Goal: Check status: Check status

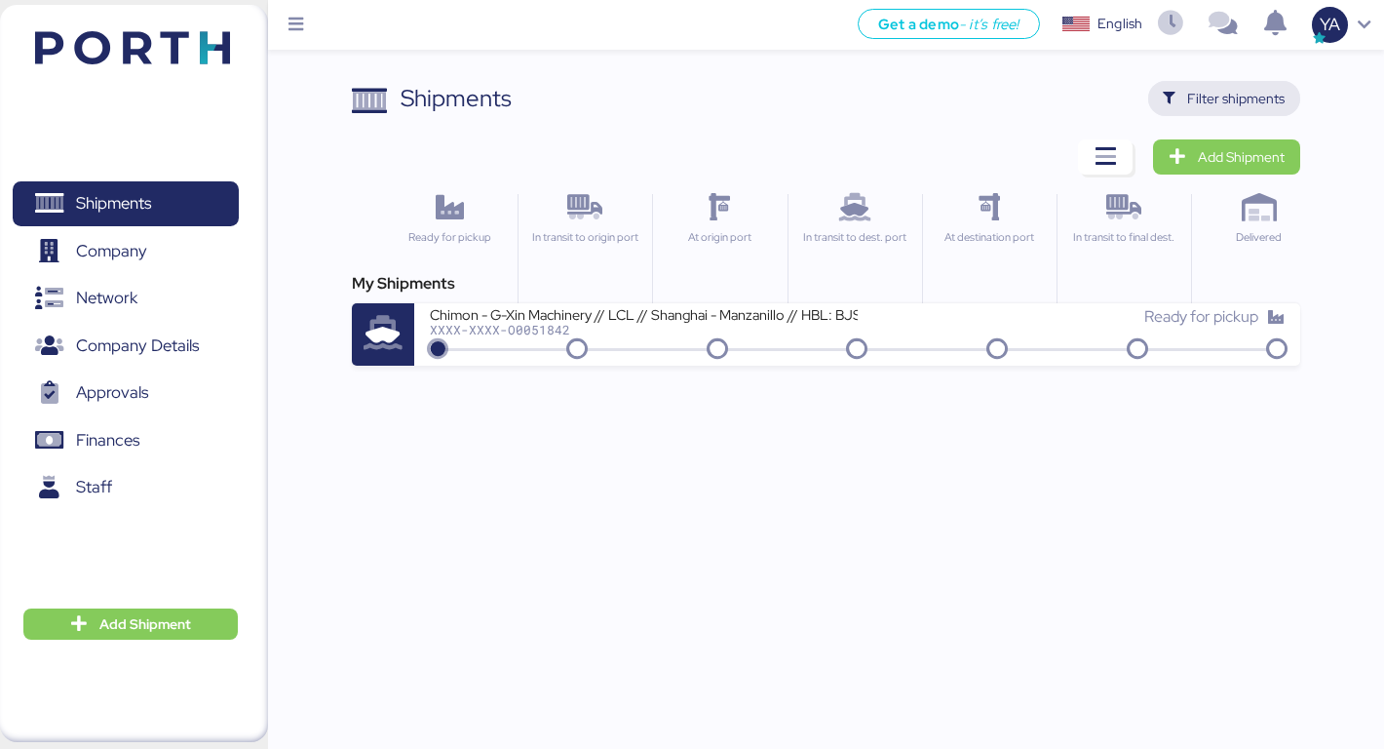
click at [1198, 97] on span "Filter shipments" at bounding box center [1235, 98] width 97 height 23
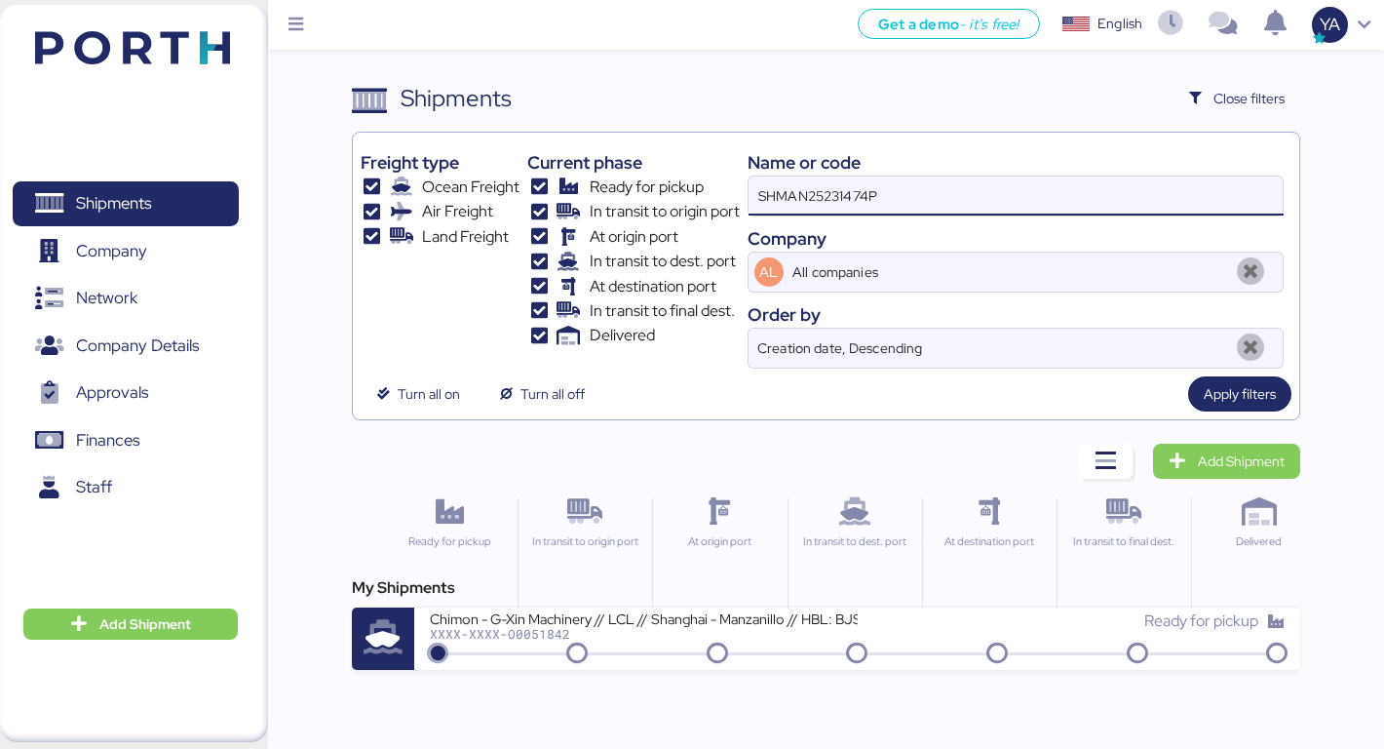
click at [821, 204] on input "SHMAN25231474P" at bounding box center [1016, 195] width 535 height 39
paste input "O0051973"
type input "O0051973"
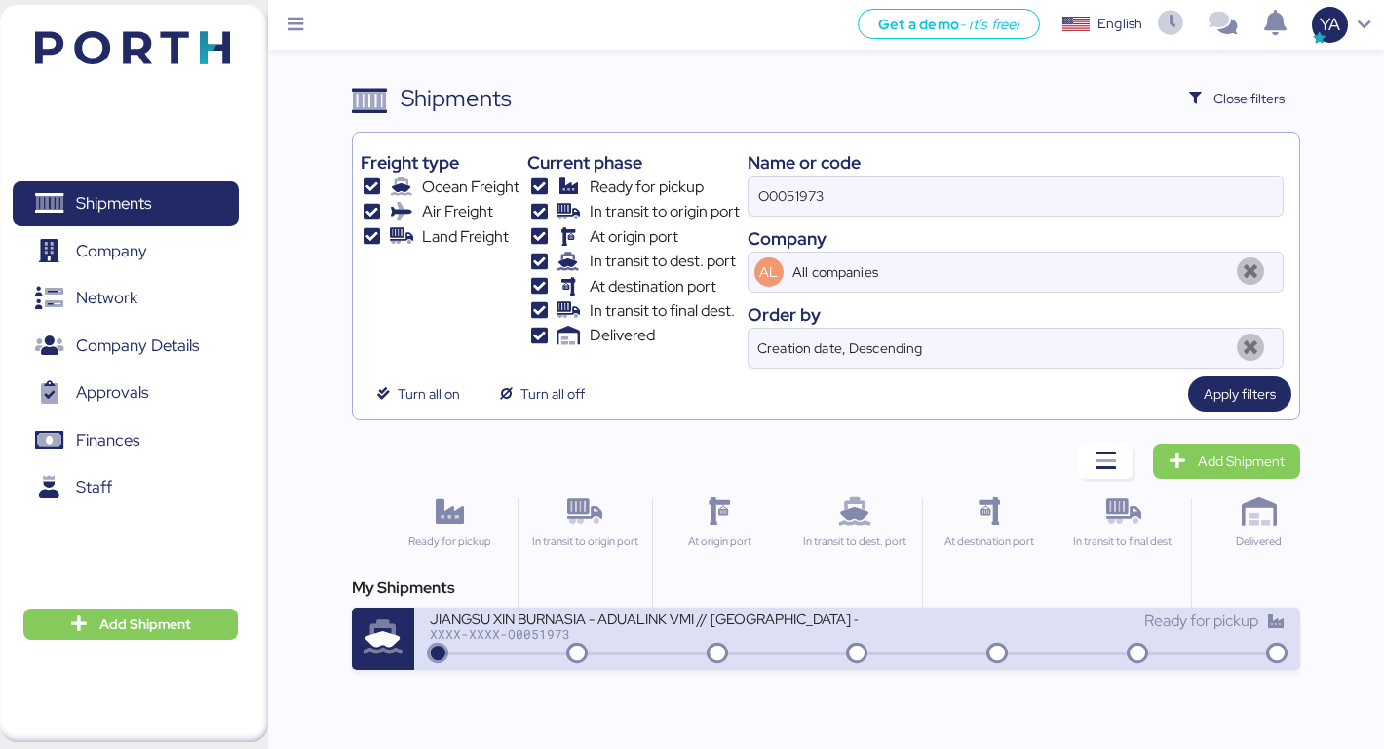
click at [518, 619] on div "JIANGSU XIN BURNASIA - ADUALINK VMI // [GEOGRAPHIC_DATA] - MANZANILLO // MBL: E…" at bounding box center [644, 617] width 428 height 17
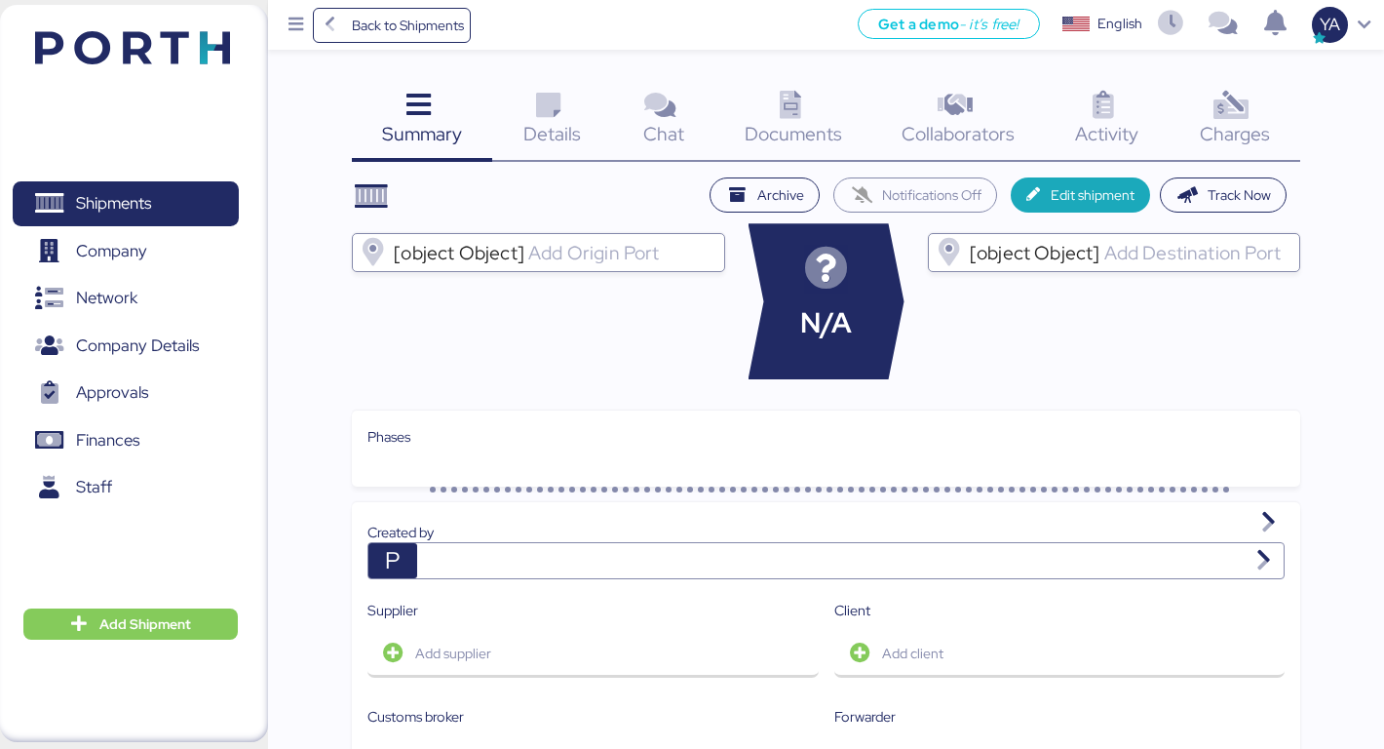
click at [1223, 99] on icon at bounding box center [1232, 106] width 42 height 28
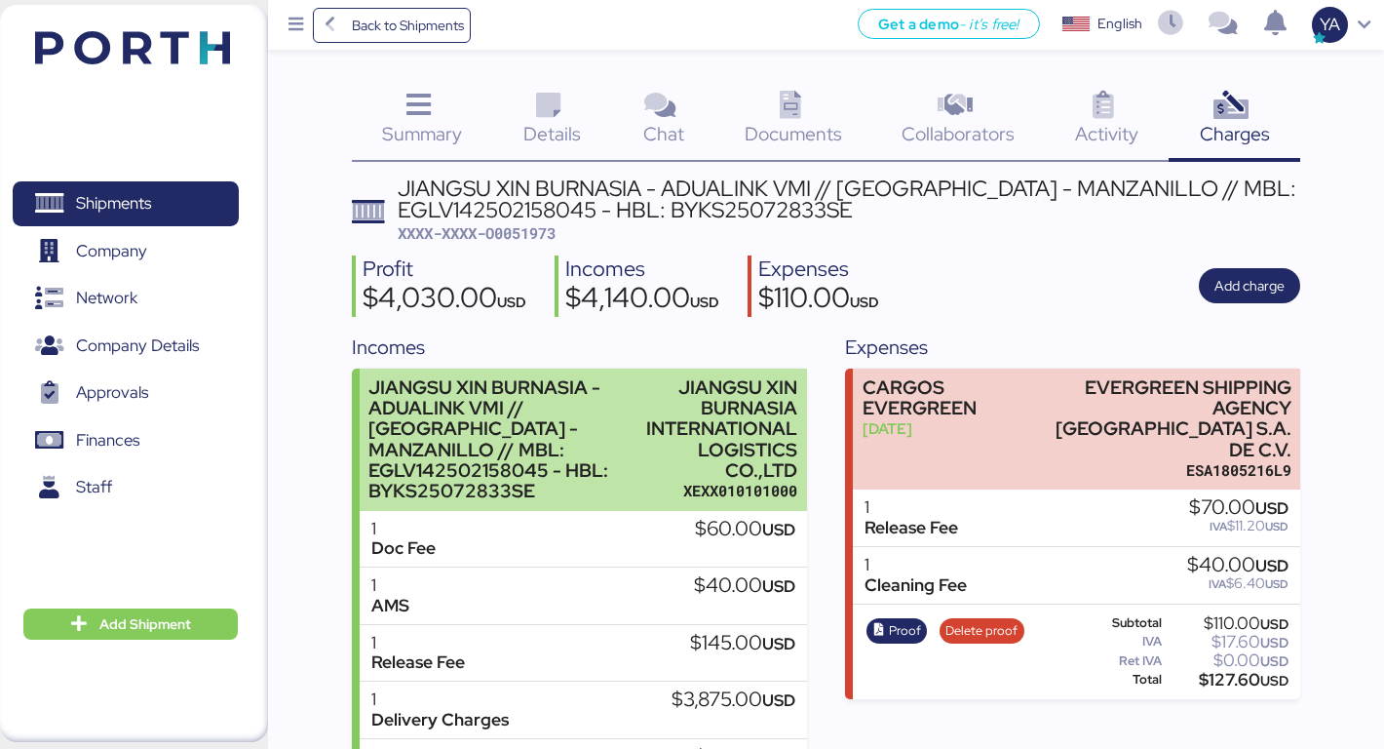
scroll to position [158, 0]
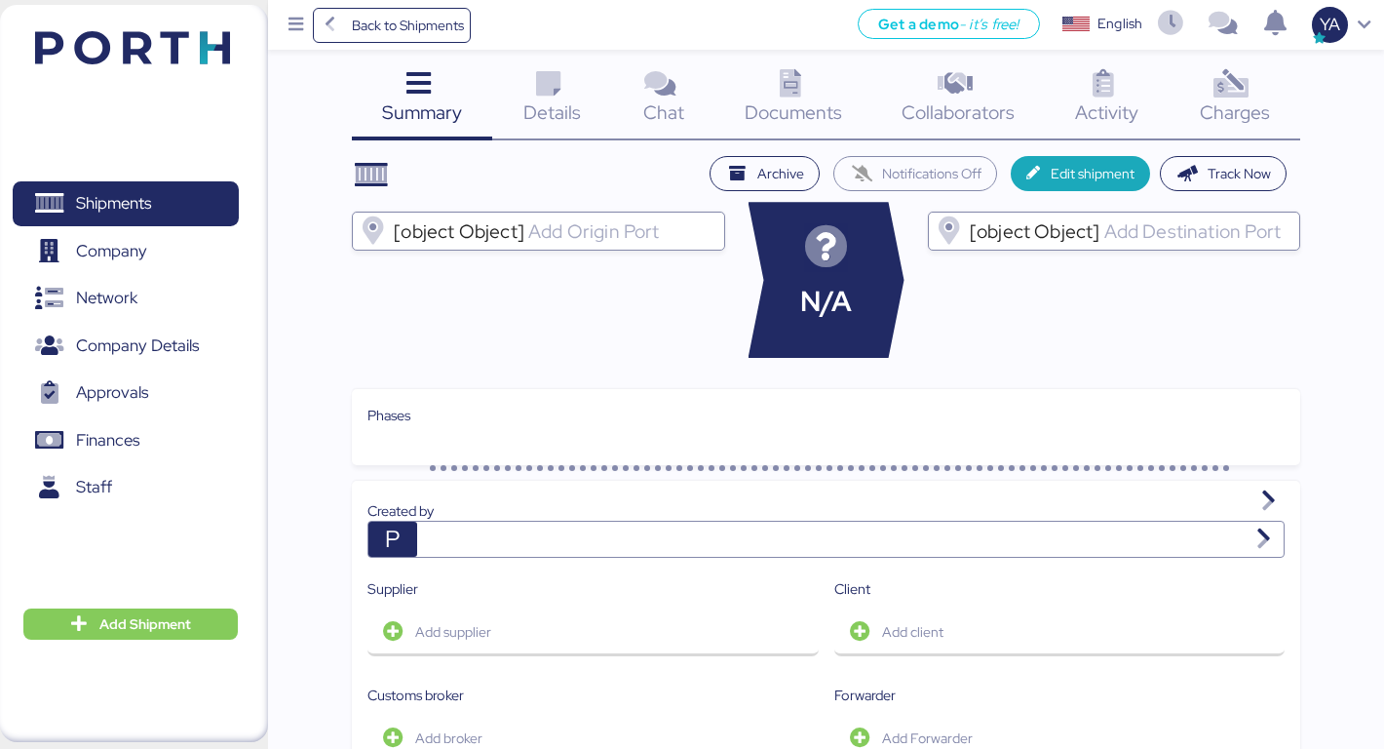
scroll to position [22, 0]
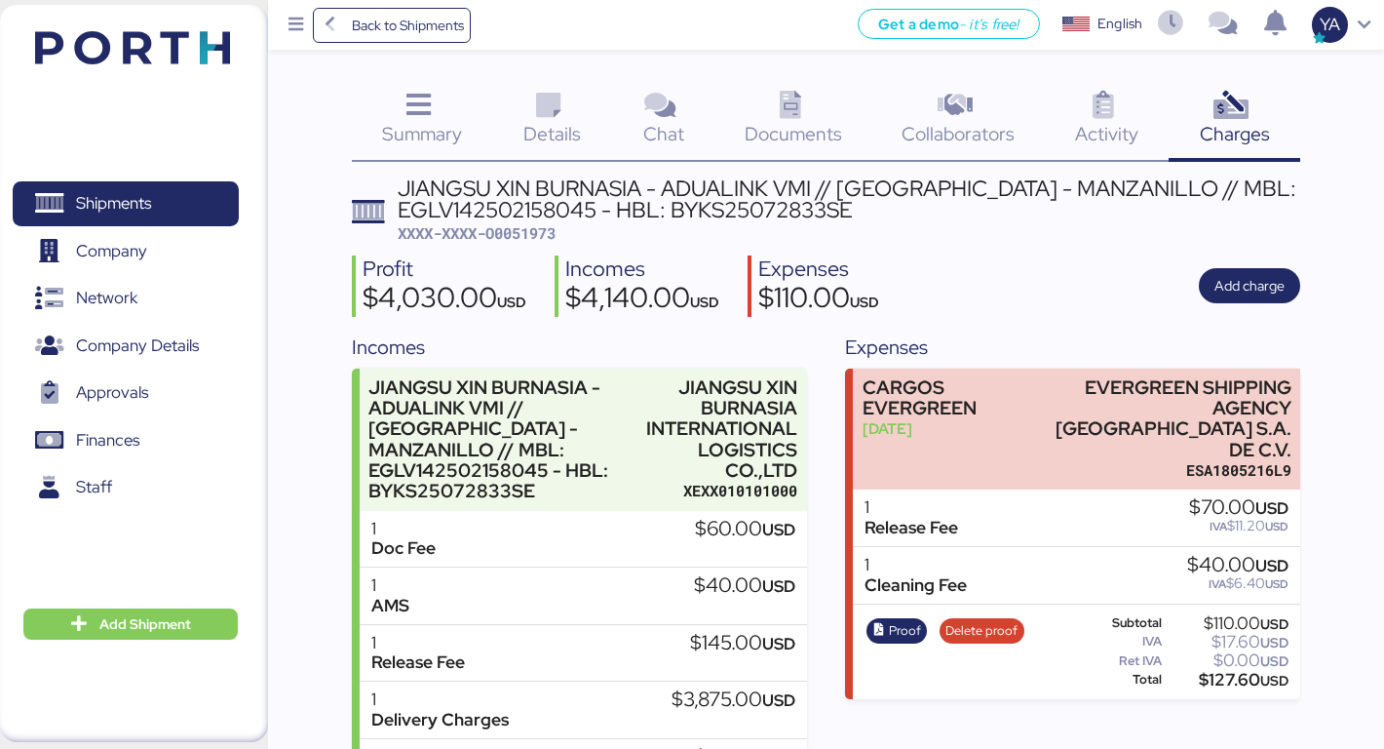
click at [545, 119] on icon at bounding box center [548, 106] width 42 height 28
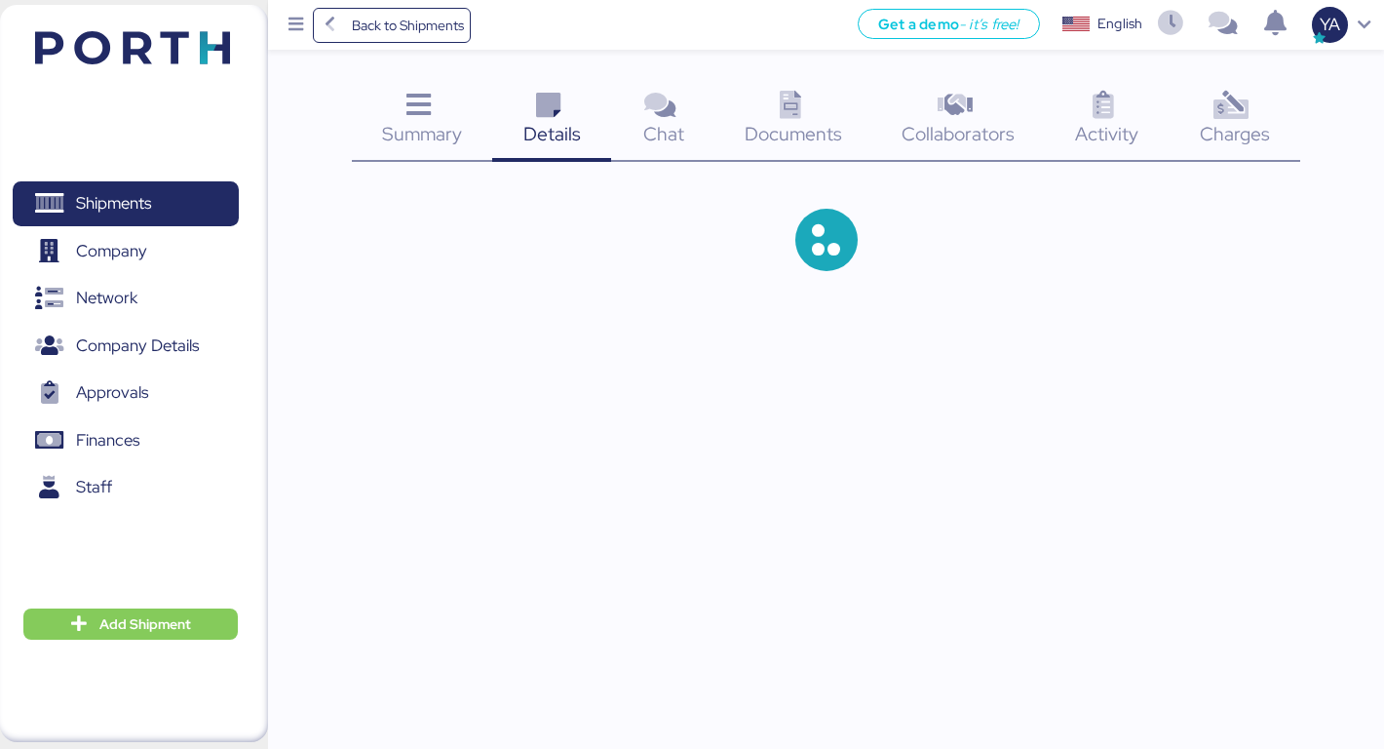
click at [1202, 133] on span "Charges" at bounding box center [1235, 133] width 70 height 25
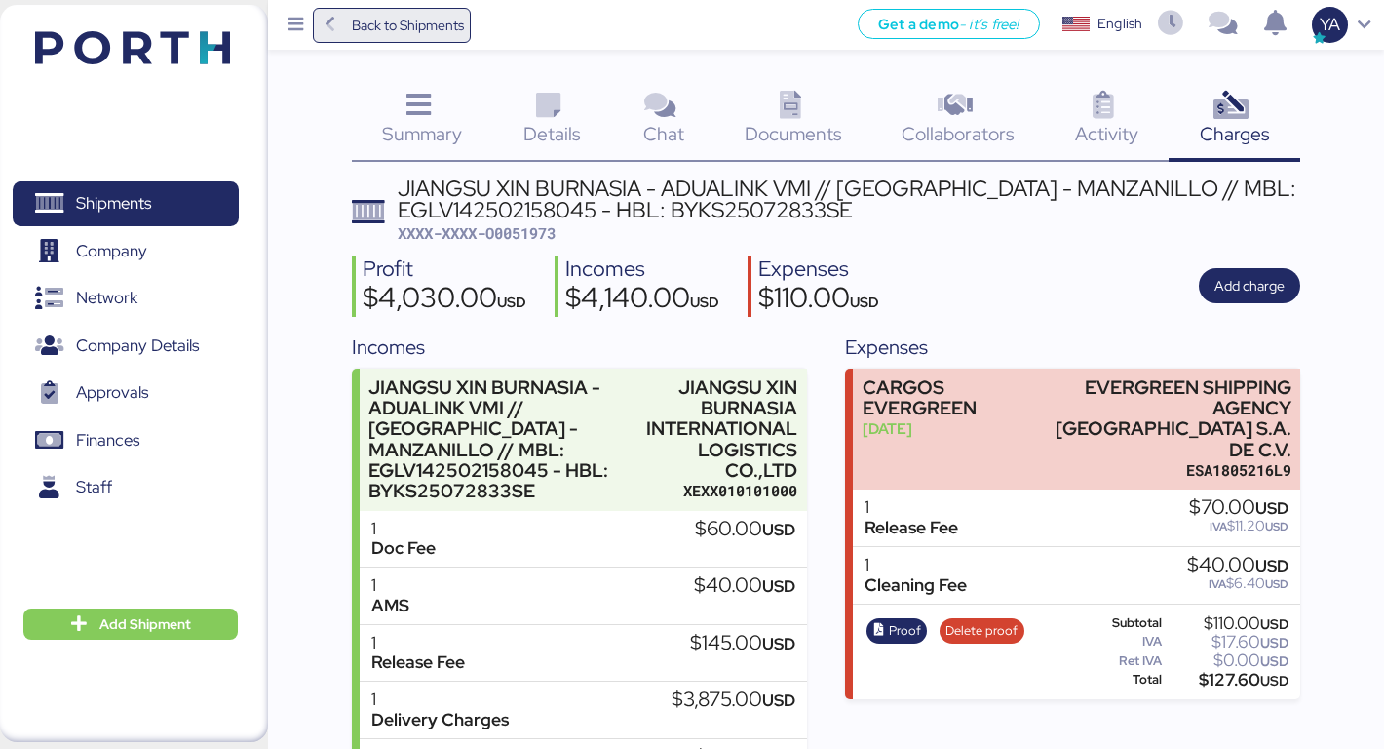
click at [383, 29] on span "Back to Shipments" at bounding box center [408, 25] width 112 height 23
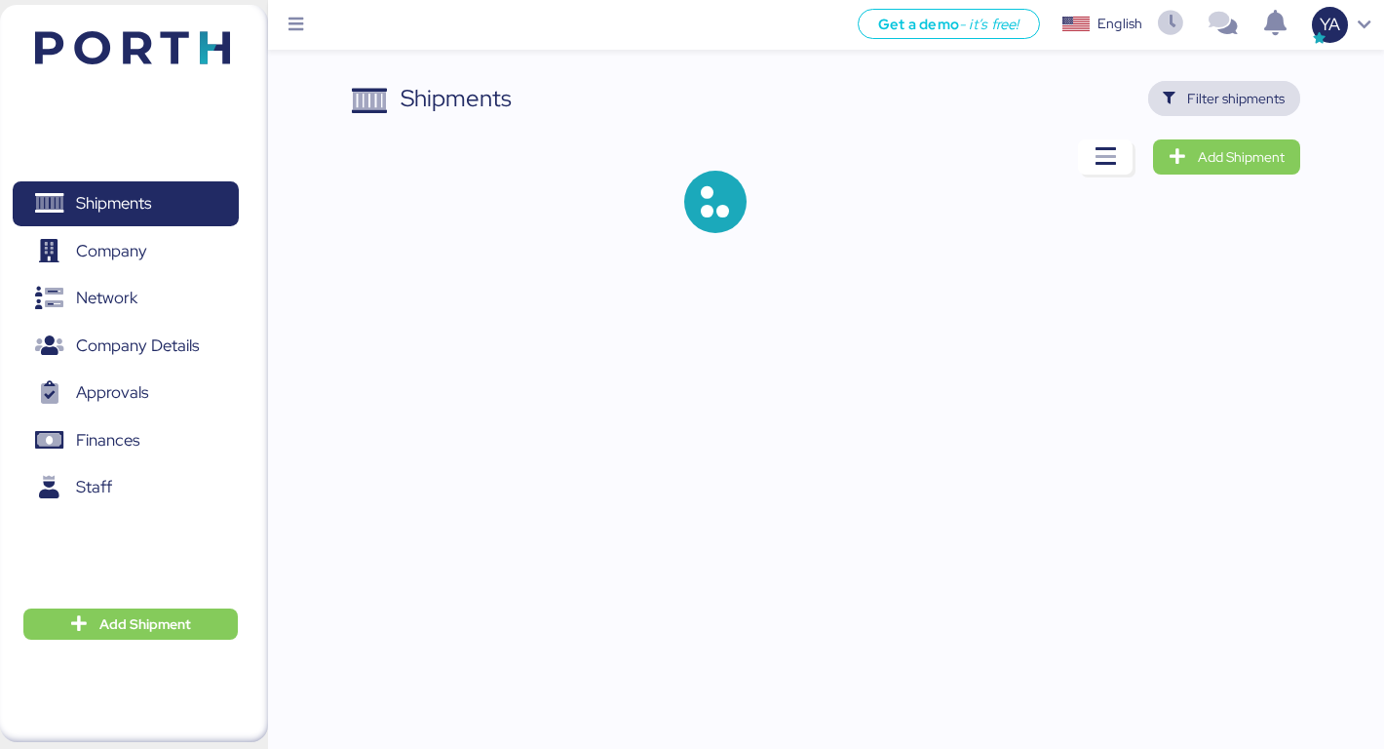
click at [1194, 85] on span "Filter shipments" at bounding box center [1225, 98] width 122 height 27
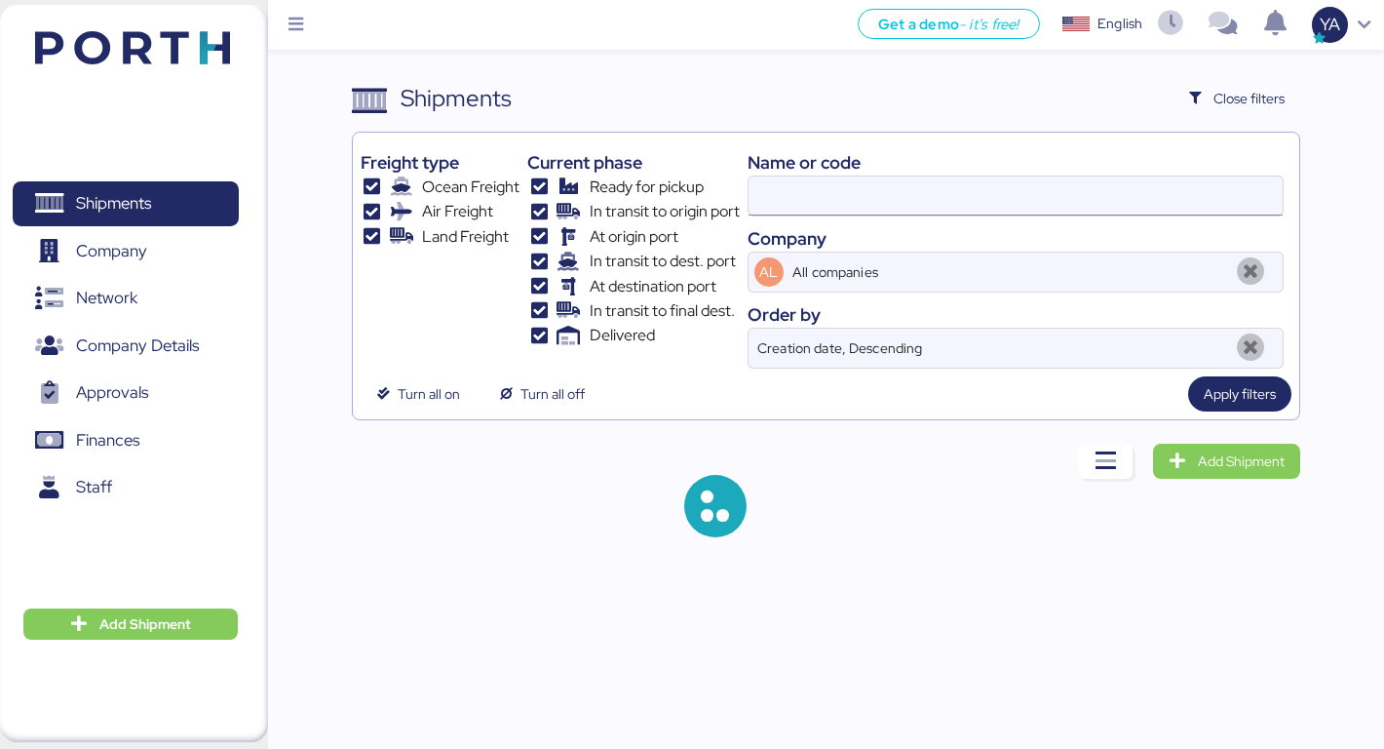
click at [864, 212] on input at bounding box center [1016, 195] width 535 height 39
type input "adualink"
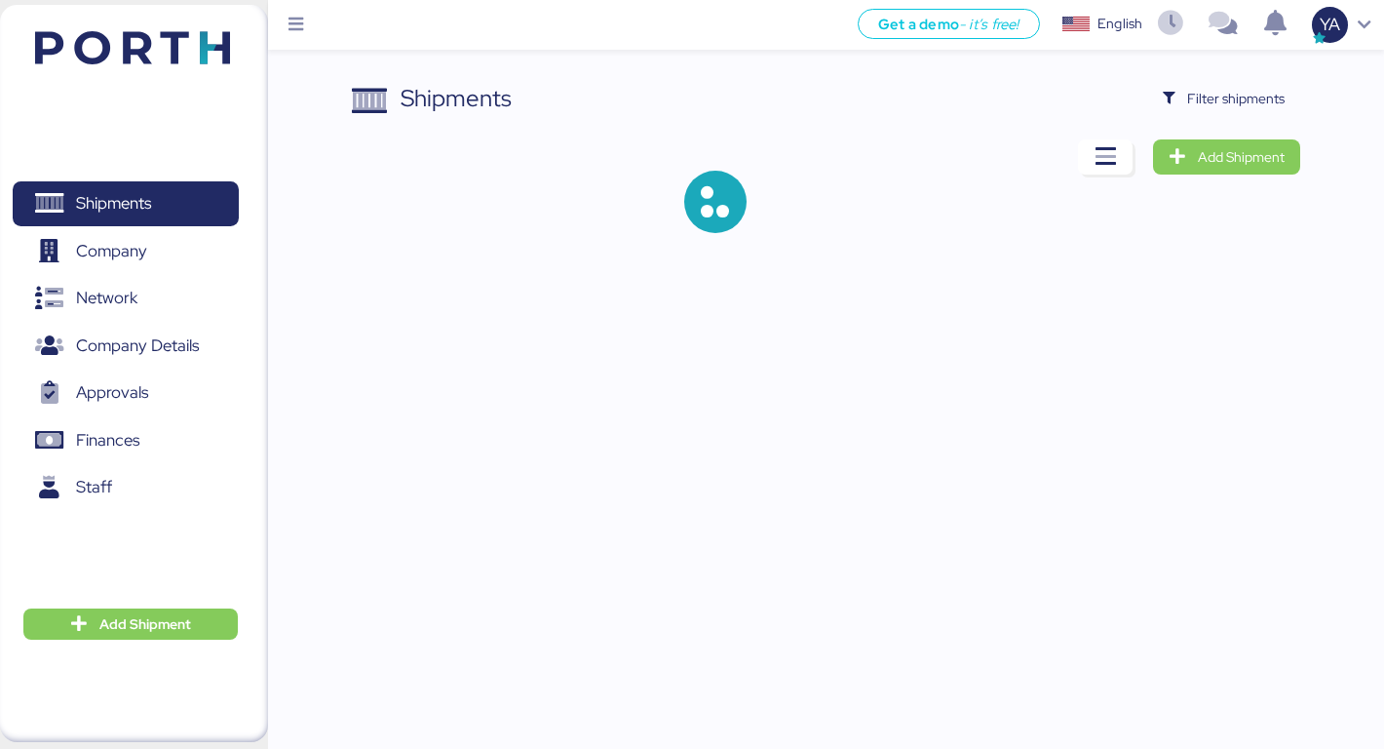
click at [1238, 116] on div "Shipments Clear Filters Filter shipments Add Shipment" at bounding box center [826, 172] width 948 height 183
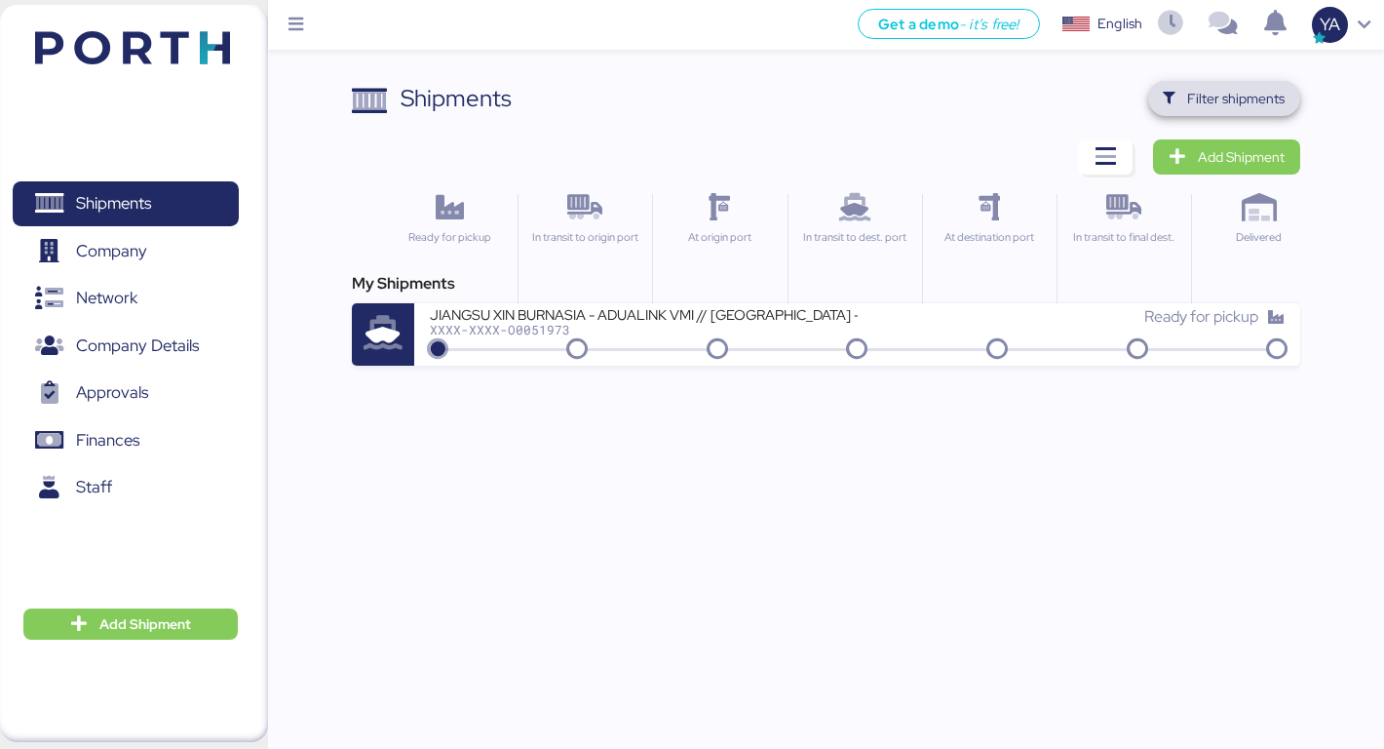
click at [1225, 113] on span "Filter shipments" at bounding box center [1224, 98] width 153 height 35
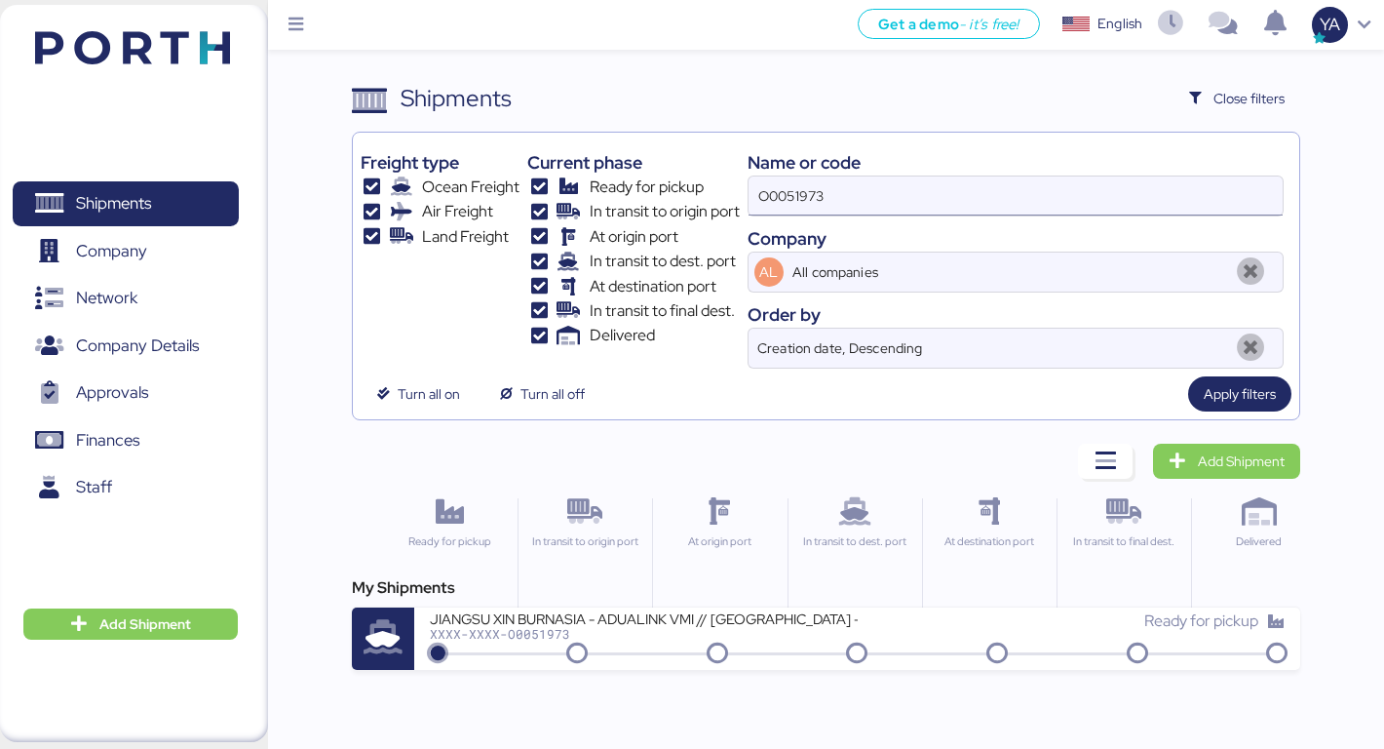
click at [1005, 184] on input "O0051973" at bounding box center [1016, 195] width 535 height 39
type input "adualink"
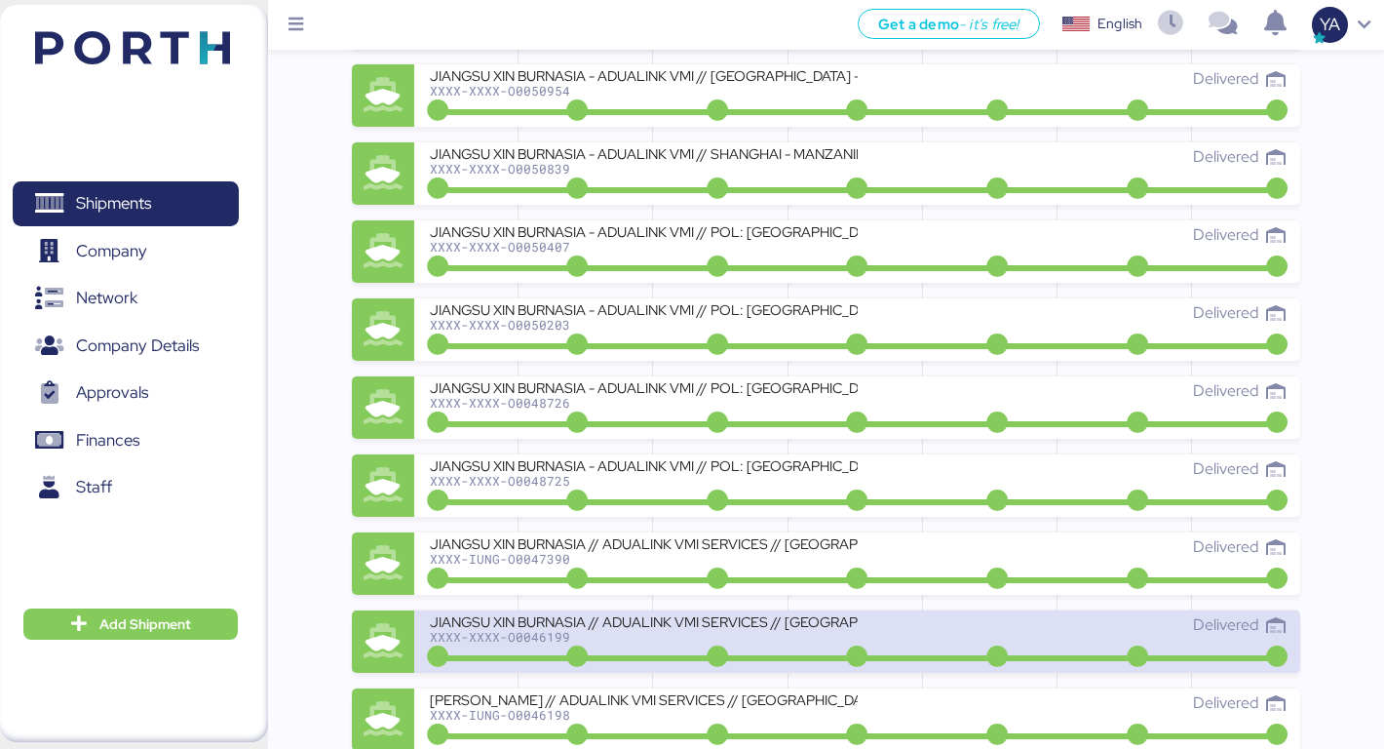
scroll to position [1523, 0]
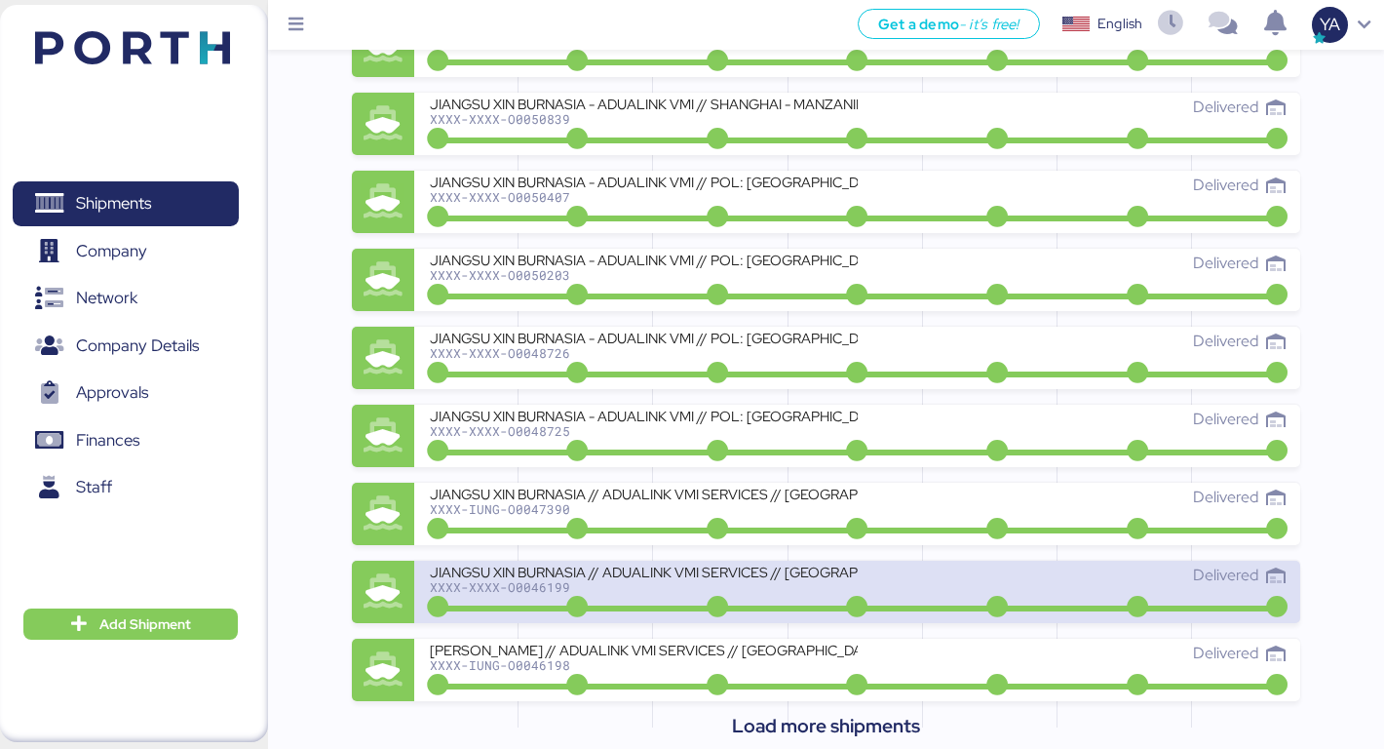
click at [625, 576] on div "JIANGSU XIN BURNASIA // ADUALINK VMI SERVICES // [GEOGRAPHIC_DATA] - [GEOGRAPHI…" at bounding box center [644, 571] width 428 height 17
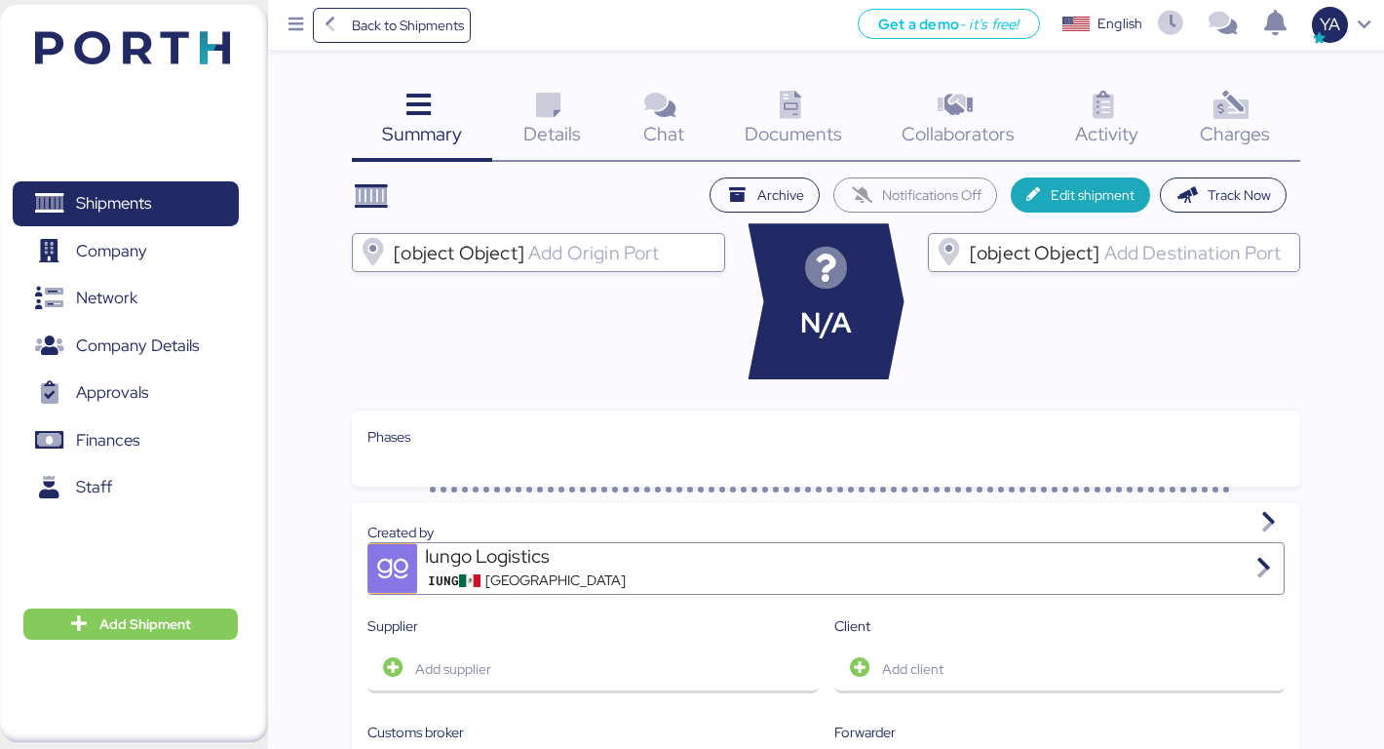
click at [1210, 88] on div "Charges 0" at bounding box center [1235, 121] width 132 height 81
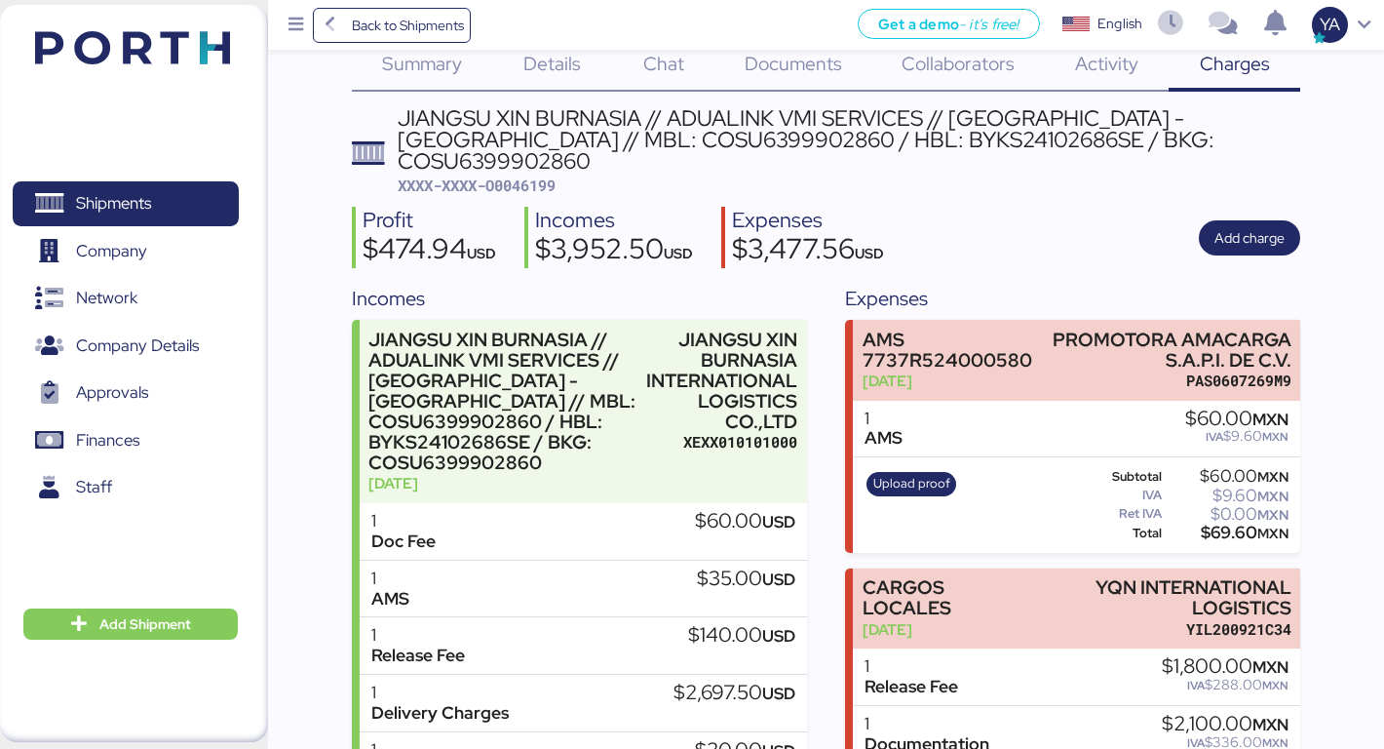
scroll to position [89, 0]
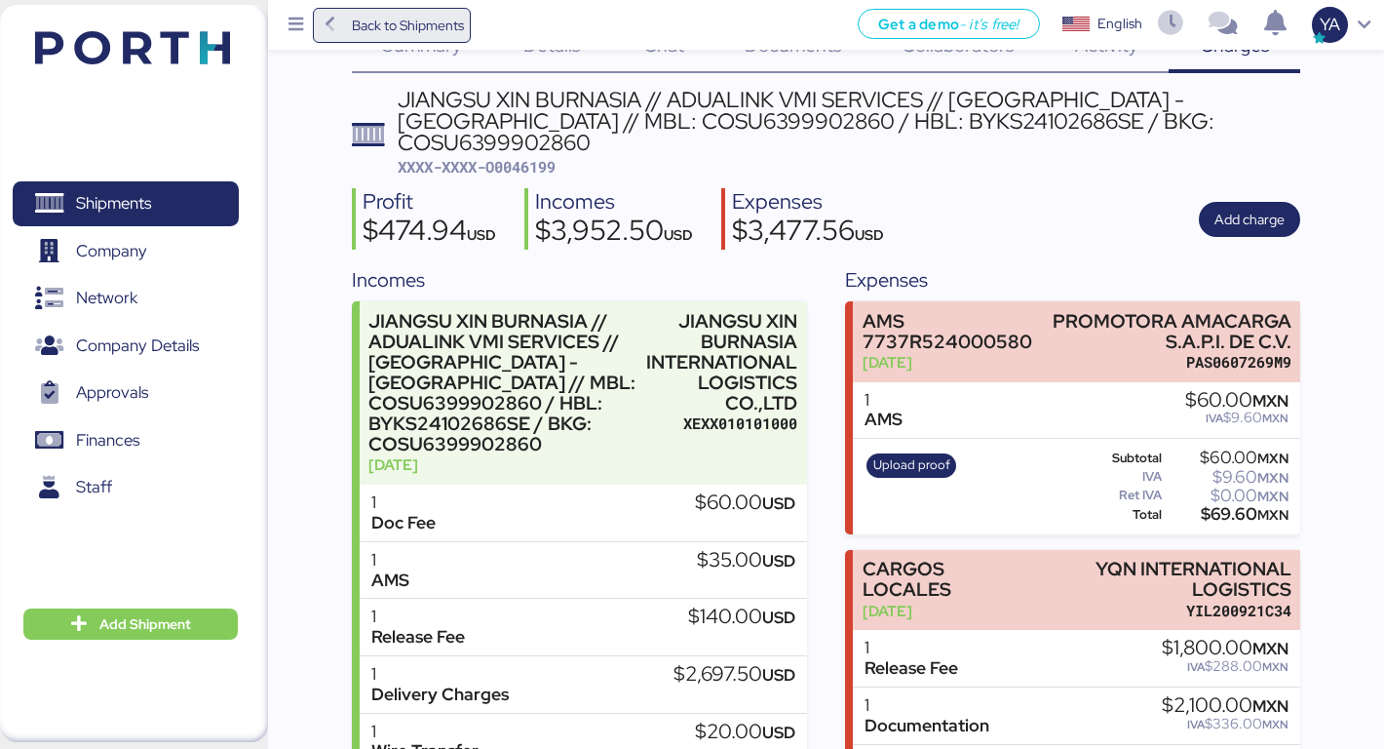
click at [396, 20] on span "Back to Shipments" at bounding box center [408, 25] width 112 height 23
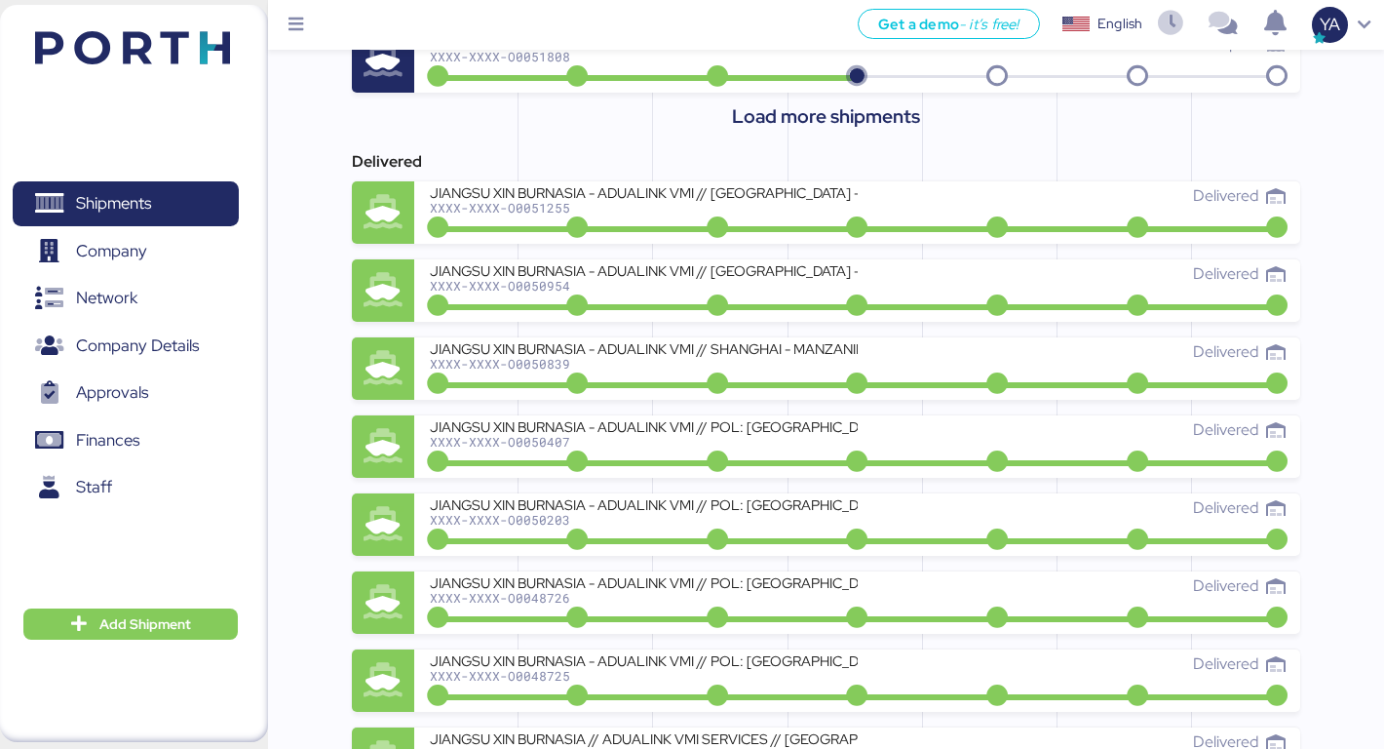
scroll to position [1245, 0]
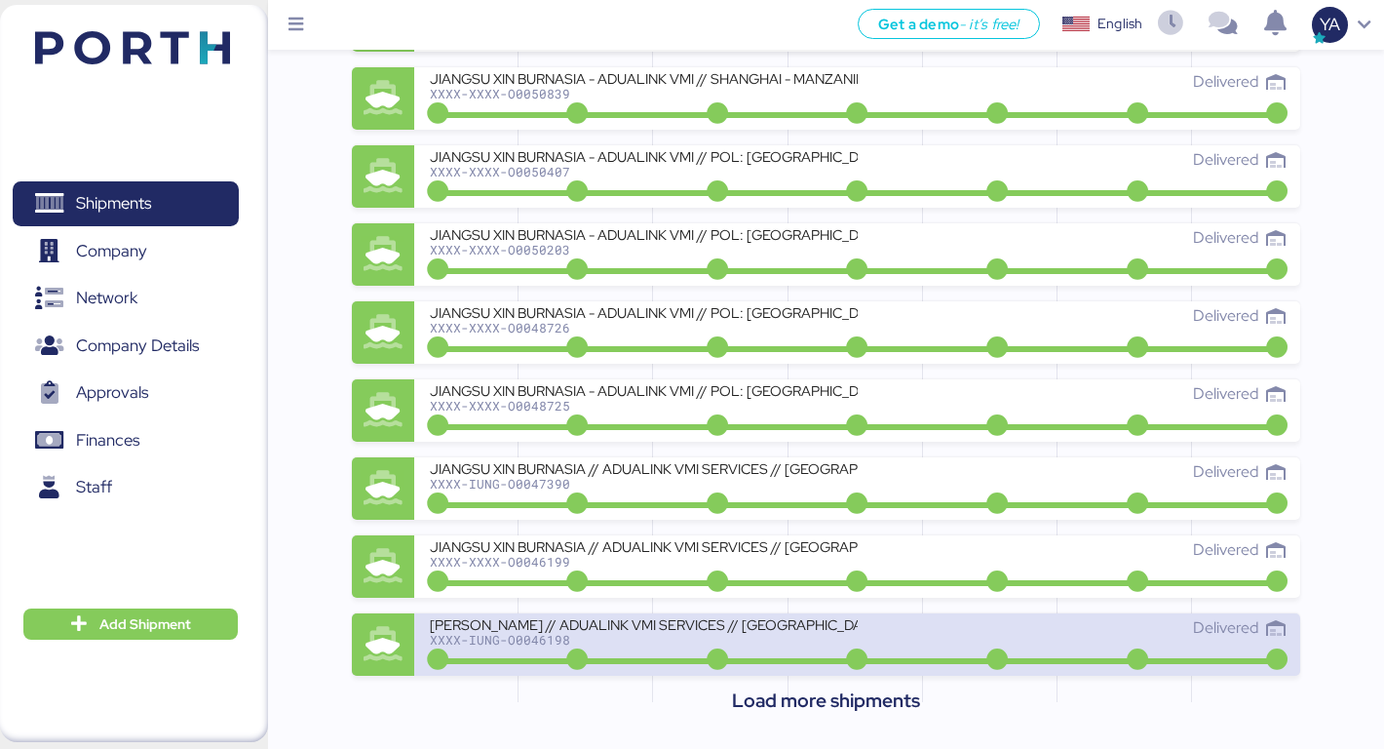
click at [749, 617] on div "[PERSON_NAME] // ADUALINK VMI SERVICES // [GEOGRAPHIC_DATA] - [GEOGRAPHIC_DATA]…" at bounding box center [644, 624] width 428 height 17
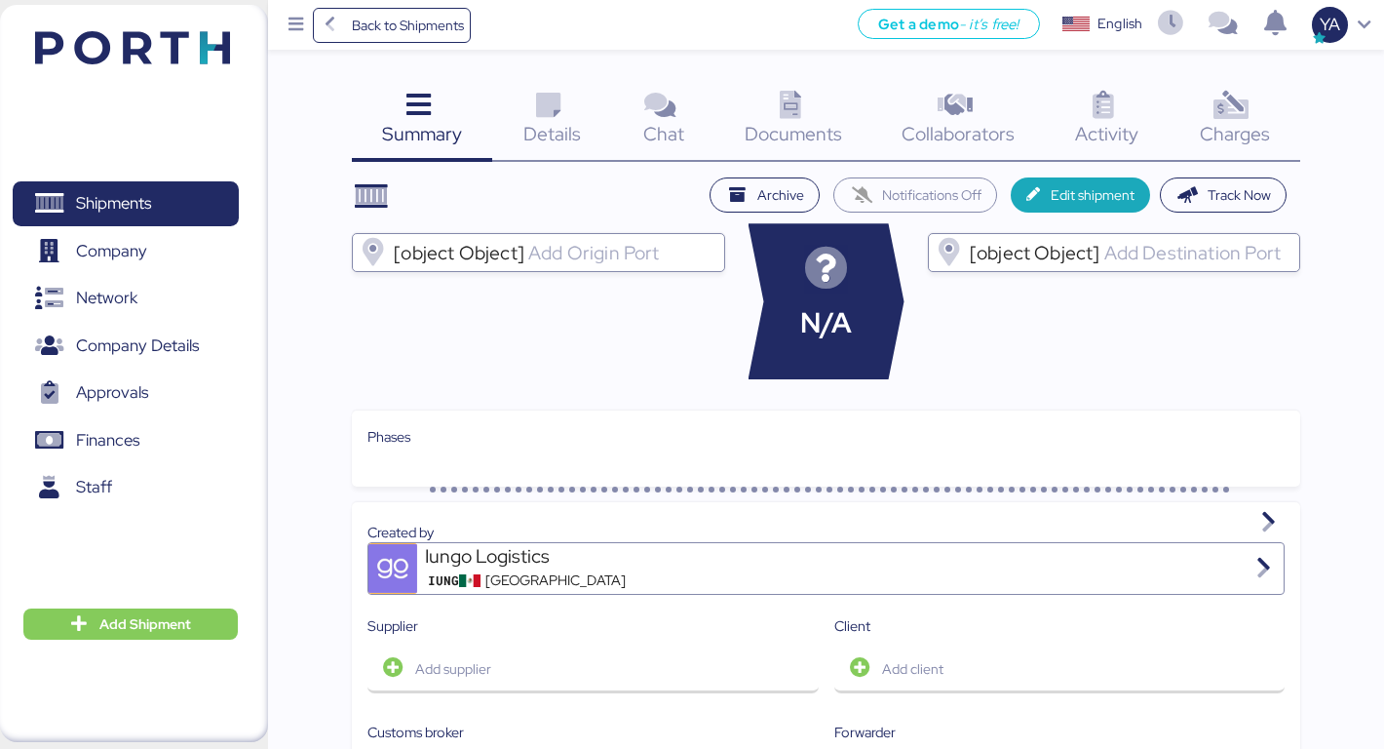
click at [1200, 147] on div "Charges 0" at bounding box center [1235, 121] width 132 height 81
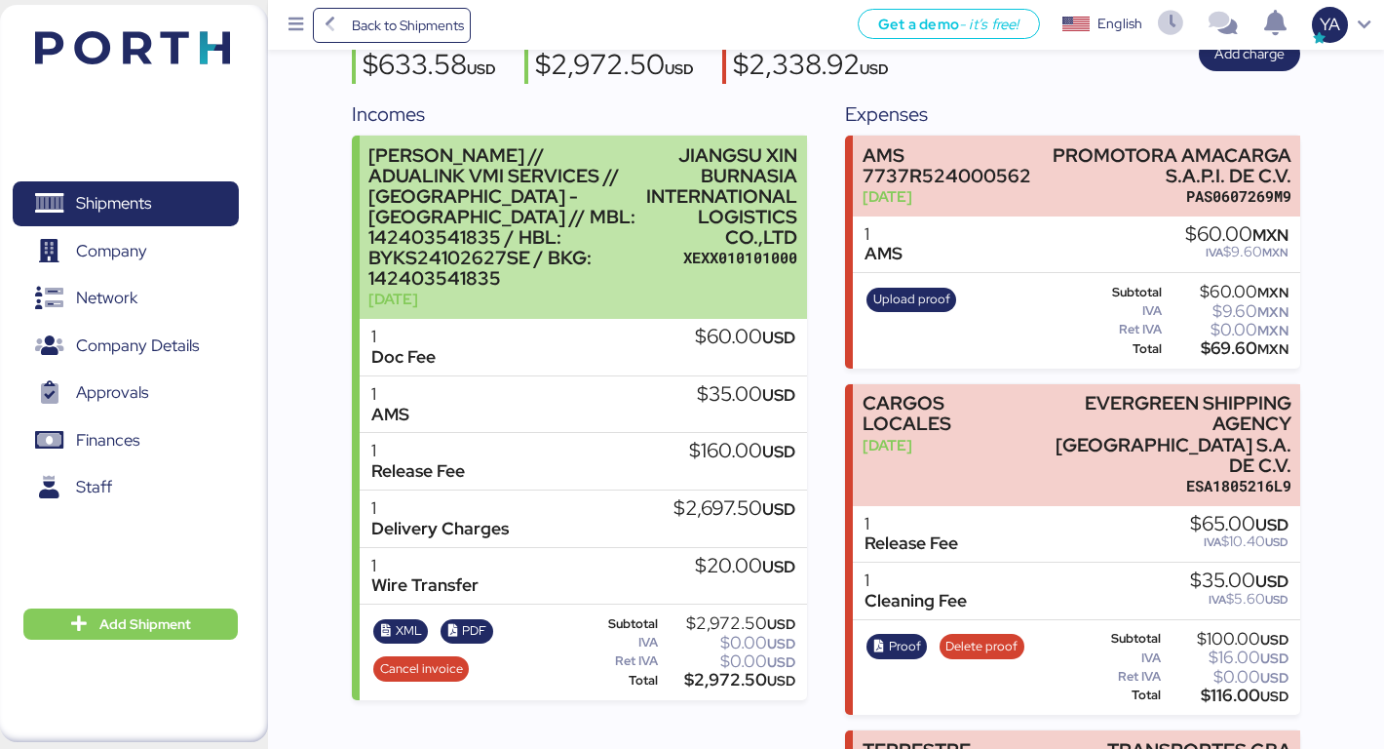
scroll to position [253, 0]
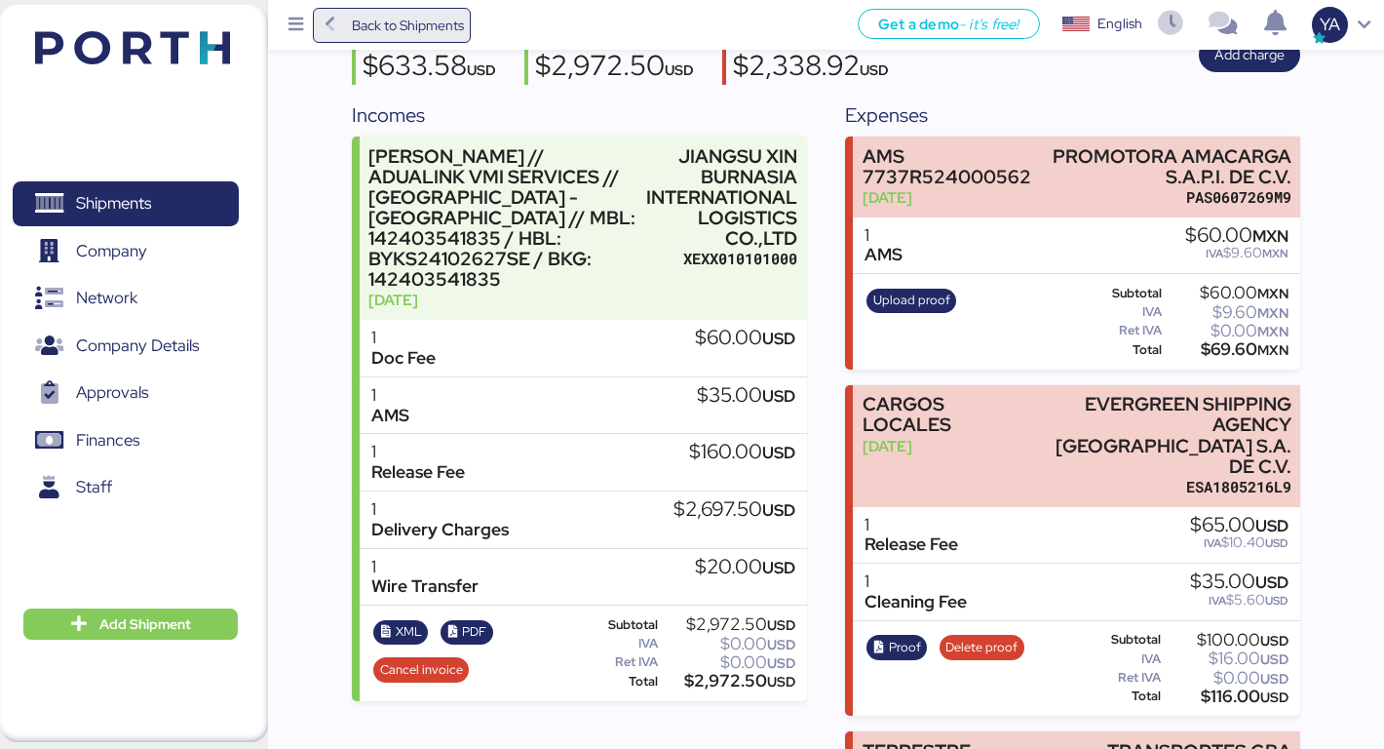
click at [362, 39] on span "Back to Shipments" at bounding box center [392, 25] width 145 height 35
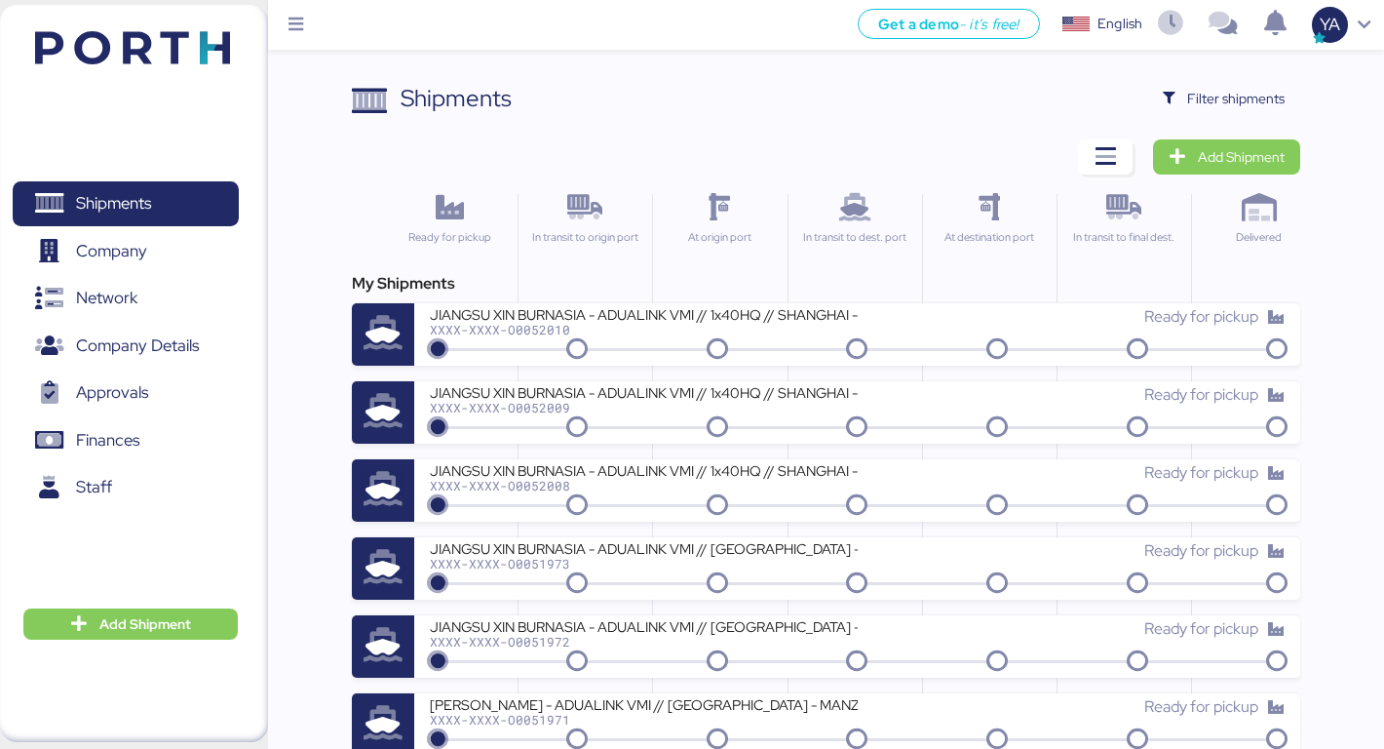
click at [699, 565] on div "XXXX-XXXX-O0051973" at bounding box center [644, 564] width 428 height 14
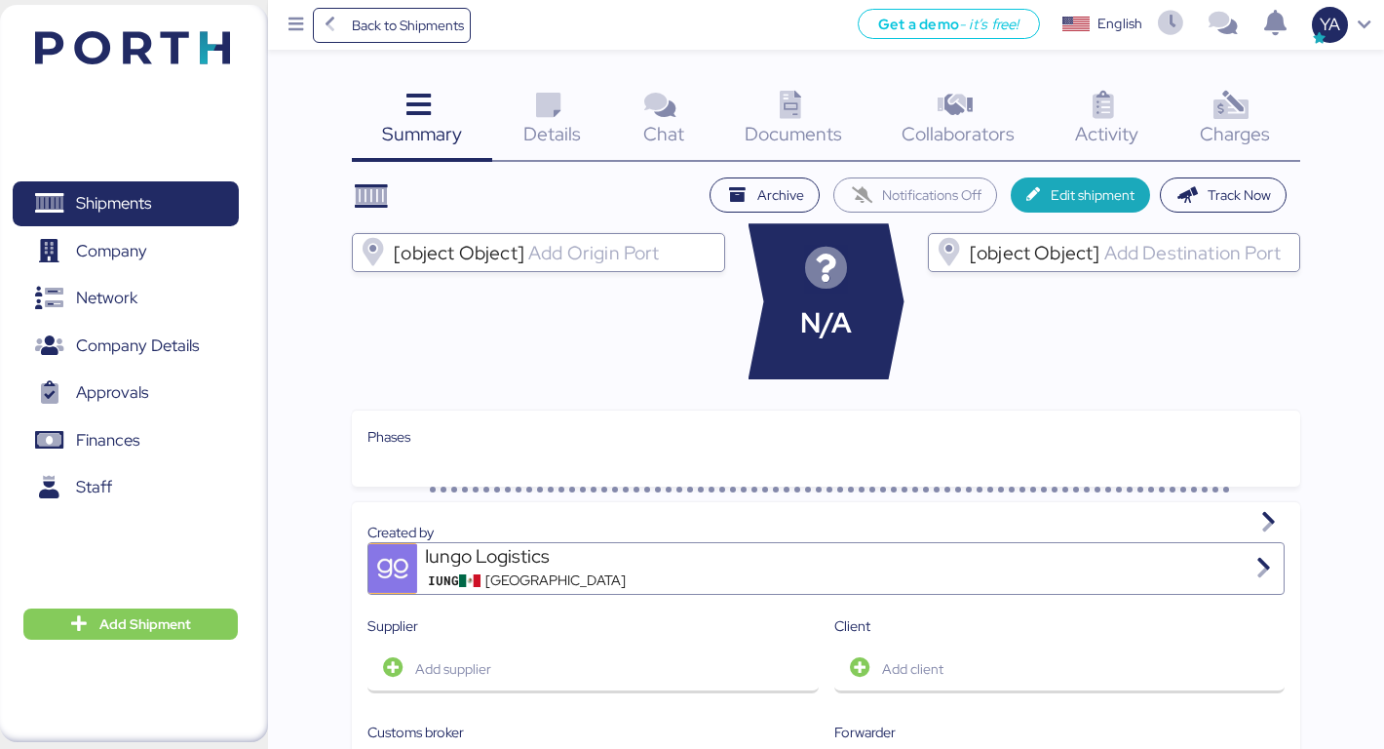
click at [1217, 125] on span "Charges" at bounding box center [1235, 133] width 70 height 25
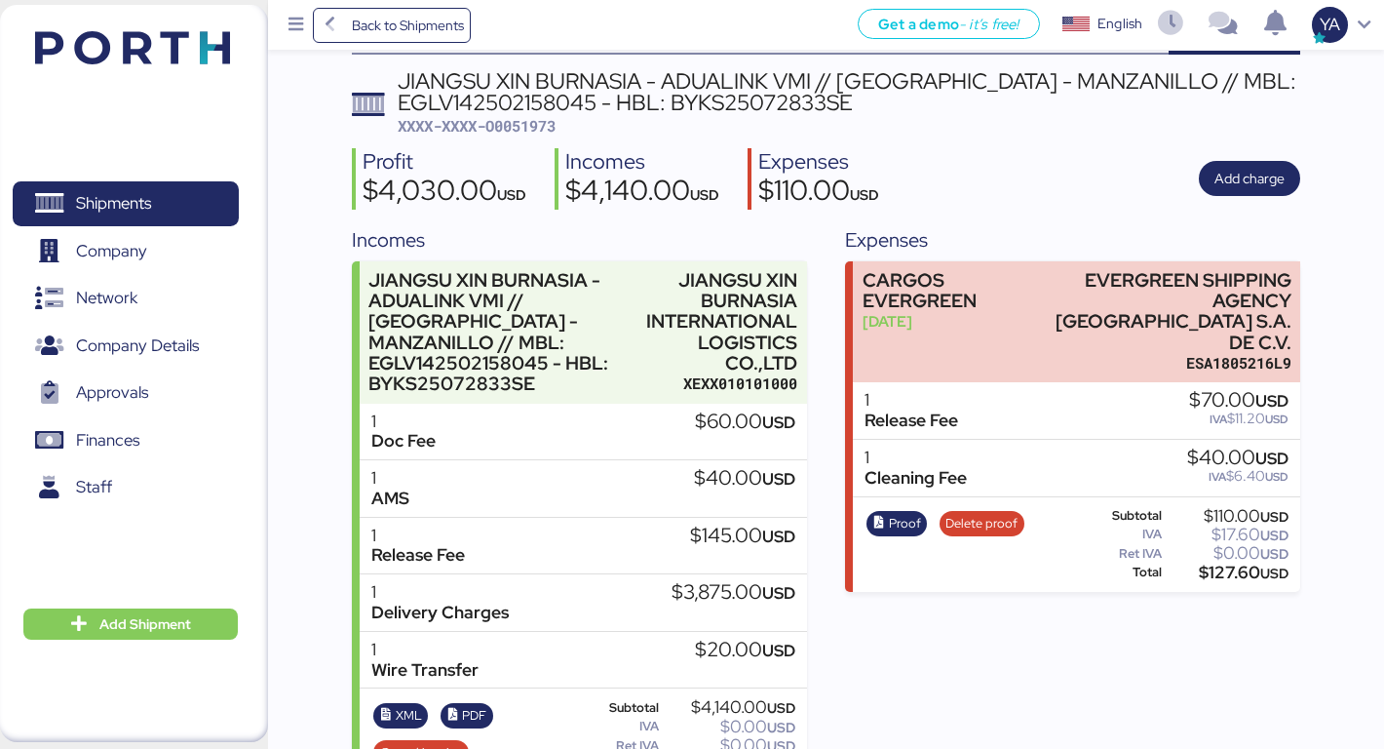
scroll to position [104, 0]
